Goal: Task Accomplishment & Management: Use online tool/utility

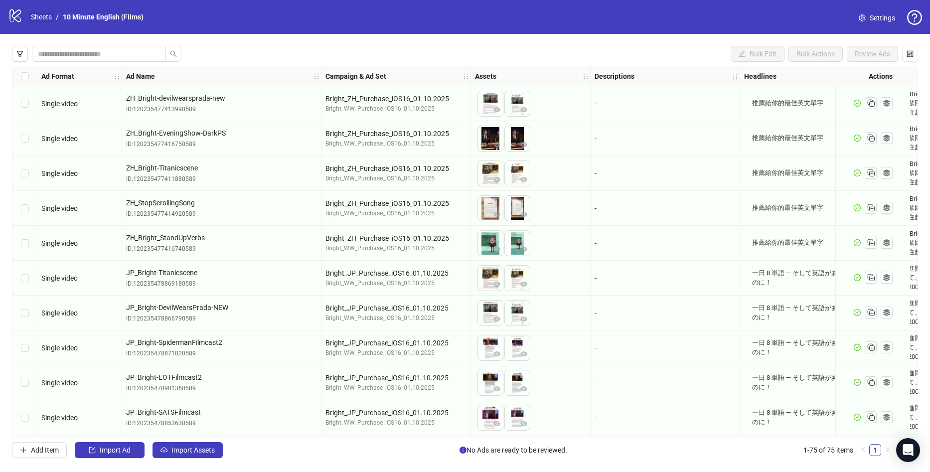
click at [42, 16] on link "Sheets" at bounding box center [41, 16] width 25 height 11
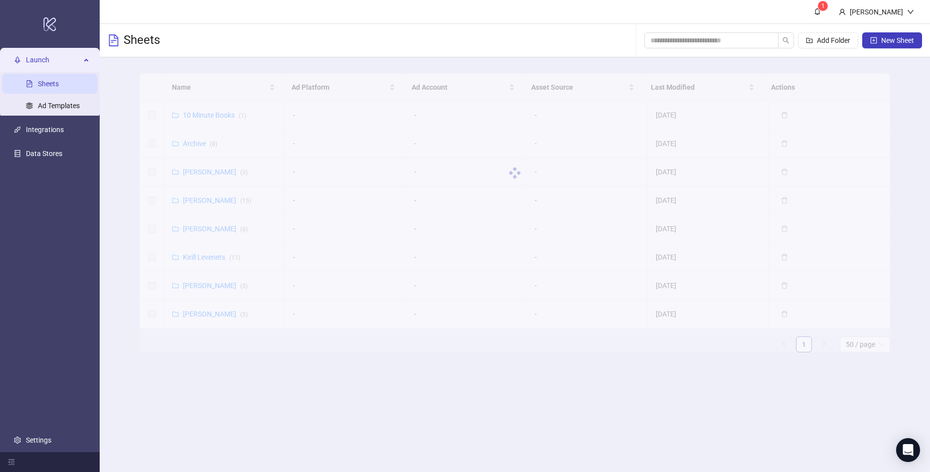
click at [207, 199] on div at bounding box center [515, 172] width 751 height 199
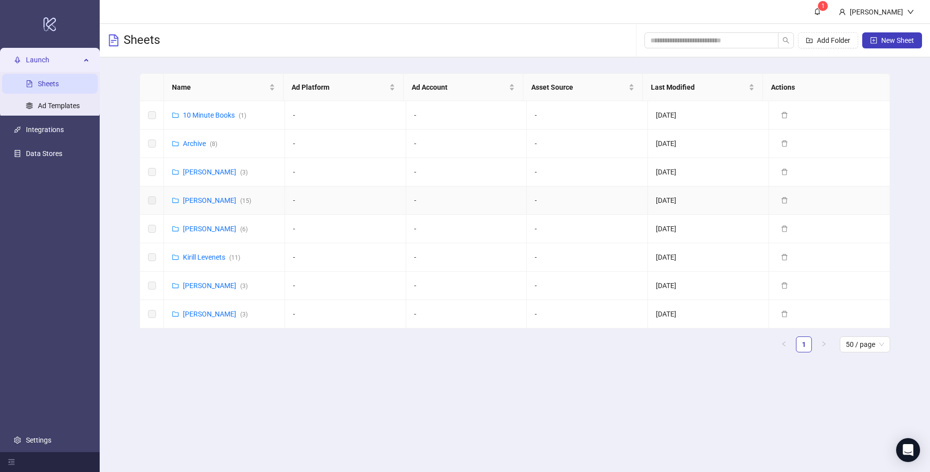
click at [207, 199] on link "[PERSON_NAME] ( 15 )" at bounding box center [217, 200] width 68 height 8
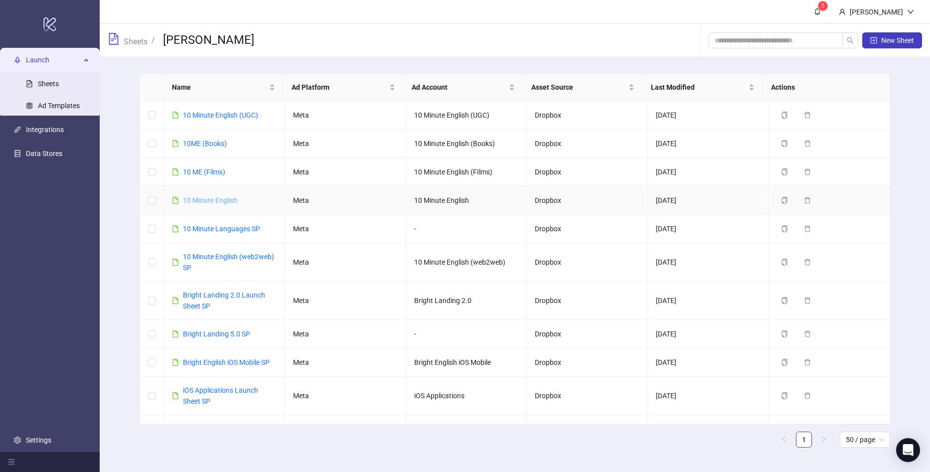
click at [219, 201] on link "10 Minute English" at bounding box center [210, 200] width 55 height 8
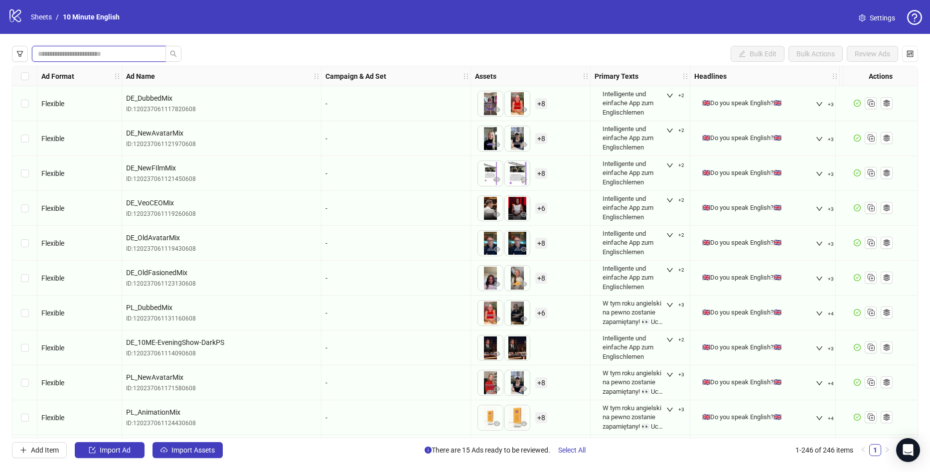
click at [121, 51] on input "search" at bounding box center [95, 53] width 114 height 11
click at [172, 52] on icon "search" at bounding box center [173, 53] width 7 height 7
click at [114, 56] on input "**" at bounding box center [95, 53] width 114 height 11
click at [173, 52] on icon "search" at bounding box center [173, 53] width 7 height 7
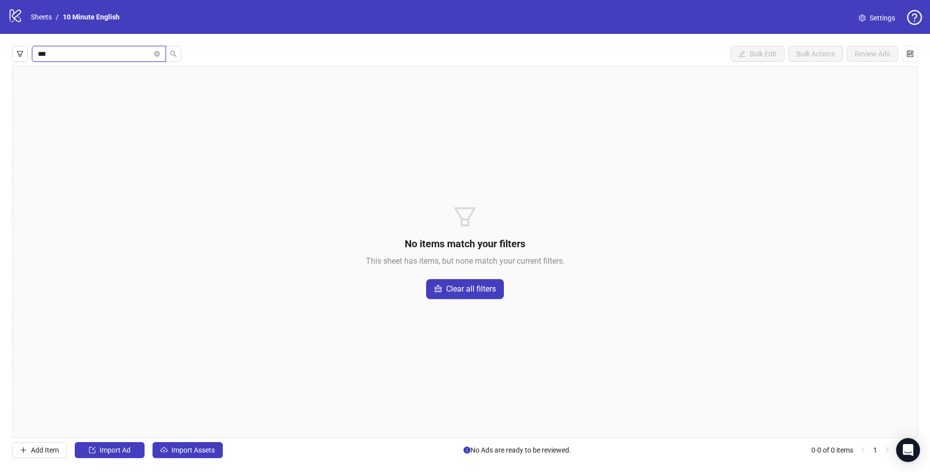
click at [130, 53] on input "***" at bounding box center [95, 53] width 114 height 11
type input "*"
click at [172, 55] on icon "search" at bounding box center [173, 53] width 7 height 7
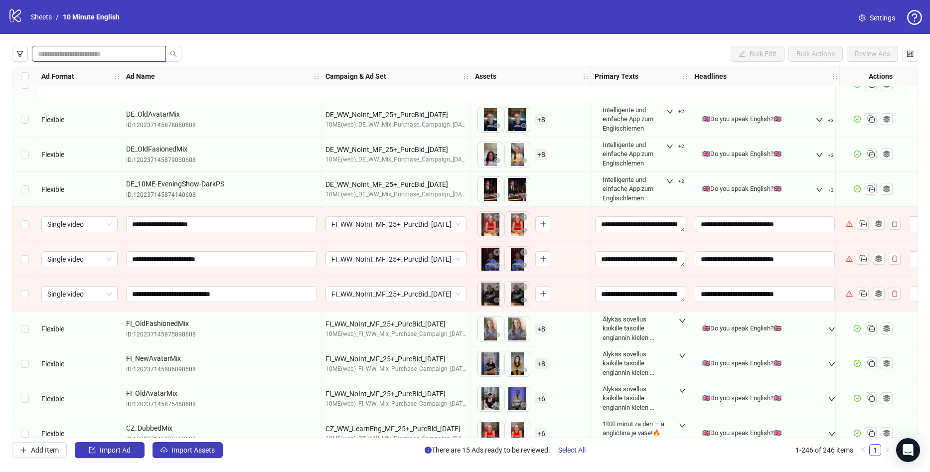
scroll to position [1864, 0]
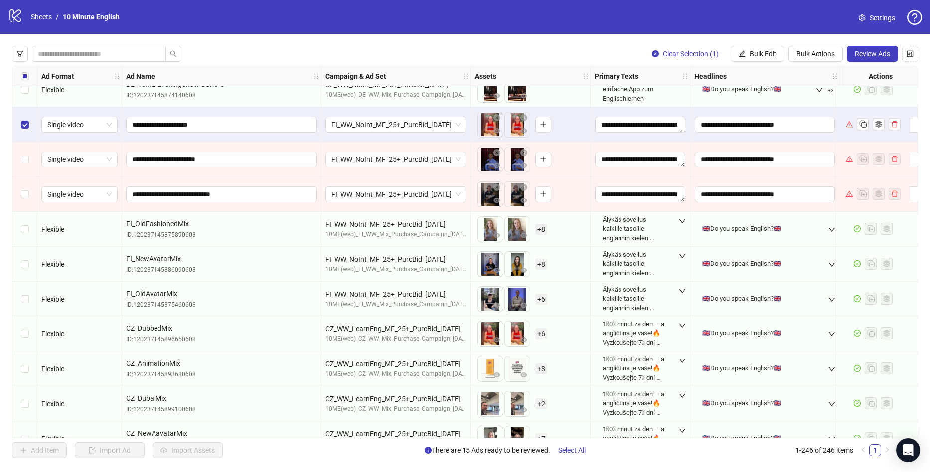
click at [29, 164] on div "Select row 56" at bounding box center [24, 159] width 25 height 35
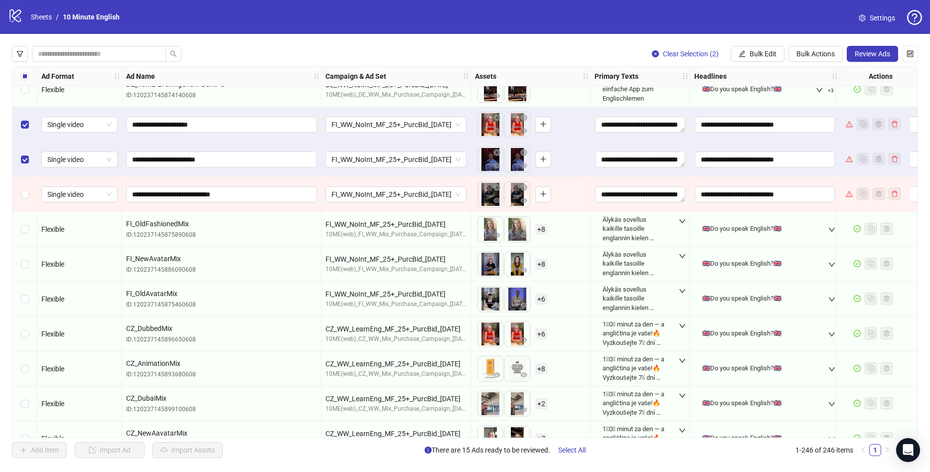
click at [24, 187] on div "Select row 57" at bounding box center [24, 194] width 25 height 35
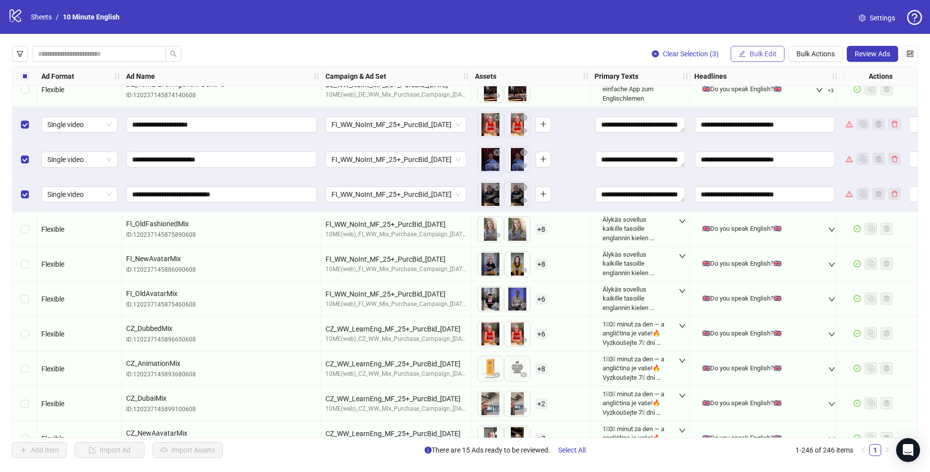
click at [770, 57] on span "Bulk Edit" at bounding box center [763, 54] width 27 height 8
click at [814, 51] on span "Bulk Actions" at bounding box center [816, 54] width 38 height 8
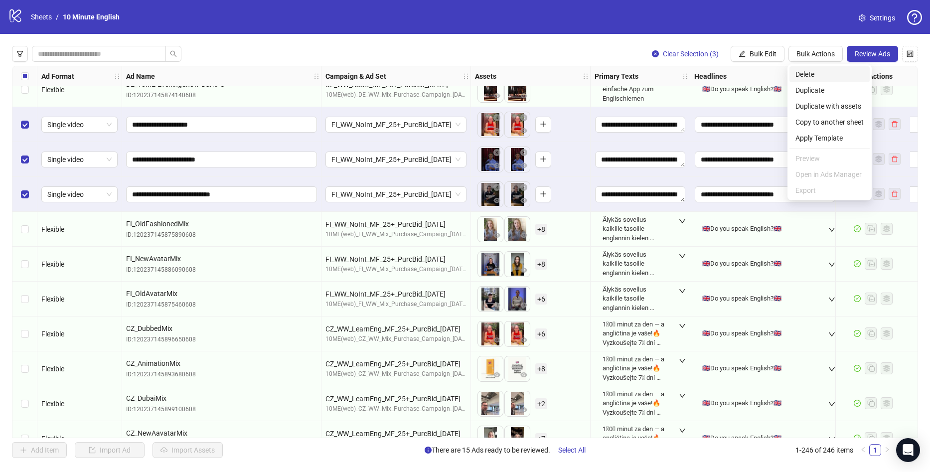
click at [806, 71] on span "Delete" at bounding box center [830, 74] width 68 height 11
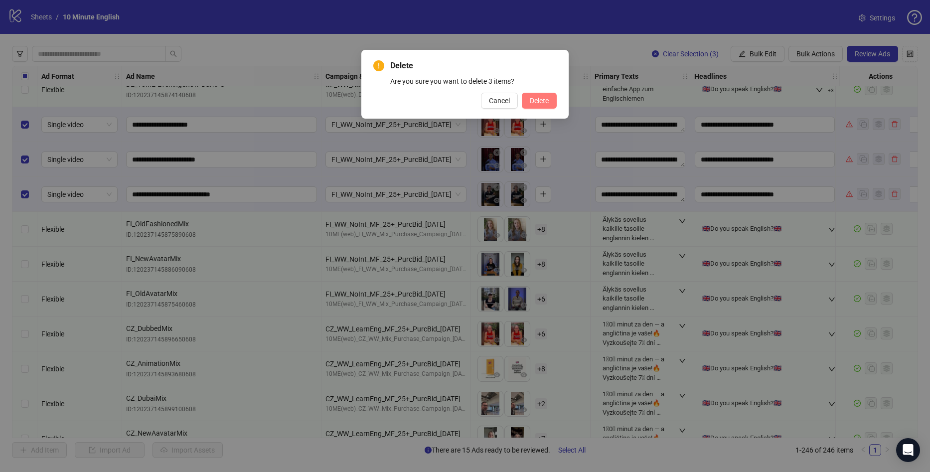
click at [547, 97] on span "Delete" at bounding box center [539, 101] width 19 height 8
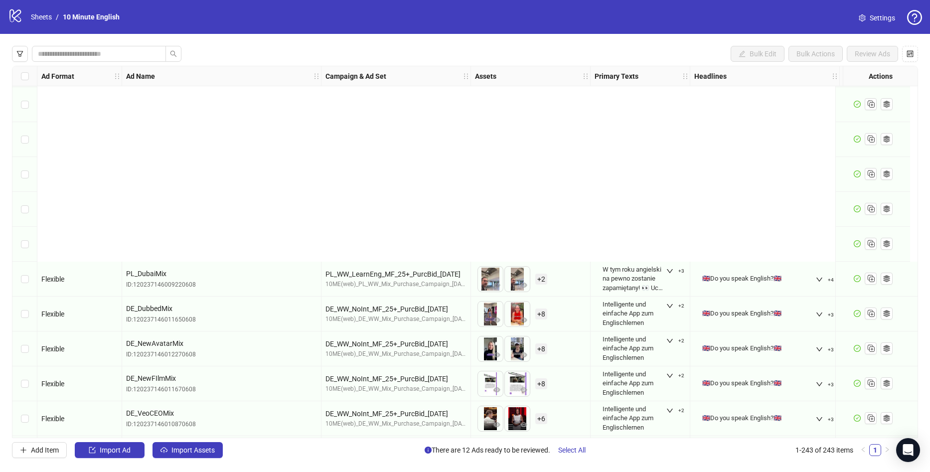
scroll to position [2412, 0]
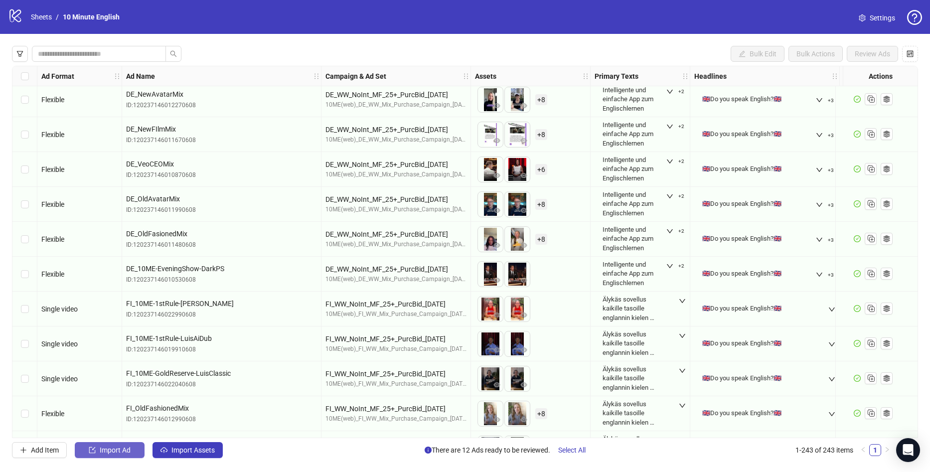
click at [102, 452] on span "Import Ad" at bounding box center [115, 450] width 31 height 8
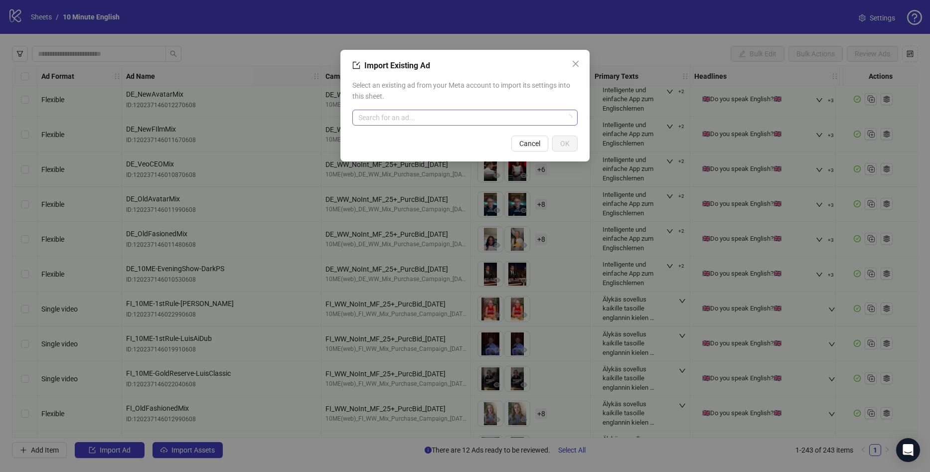
click at [409, 115] on input "search" at bounding box center [460, 117] width 204 height 15
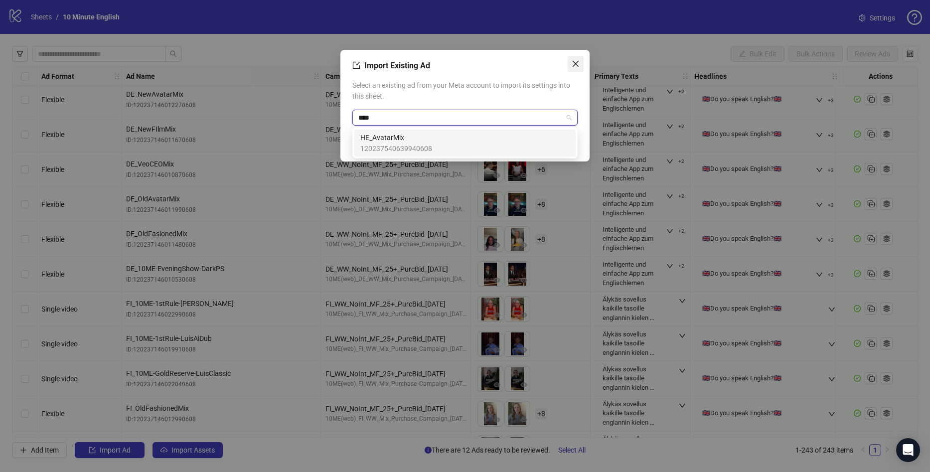
type input "****"
drag, startPoint x: 569, startPoint y: 65, endPoint x: 525, endPoint y: 55, distance: 45.5
click at [570, 65] on span "Close" at bounding box center [576, 64] width 16 height 8
